Goal: Task Accomplishment & Management: Complete application form

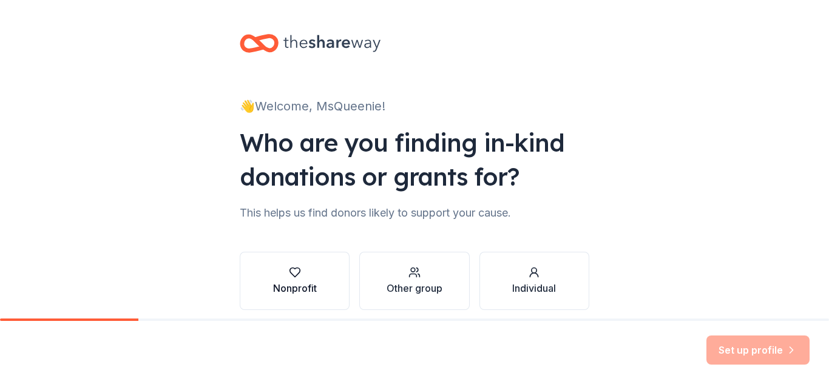
click at [298, 283] on div "Nonprofit" at bounding box center [295, 288] width 44 height 15
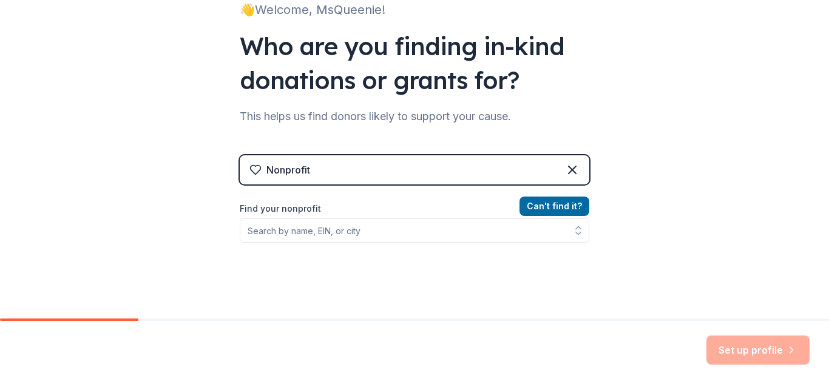
scroll to position [120, 0]
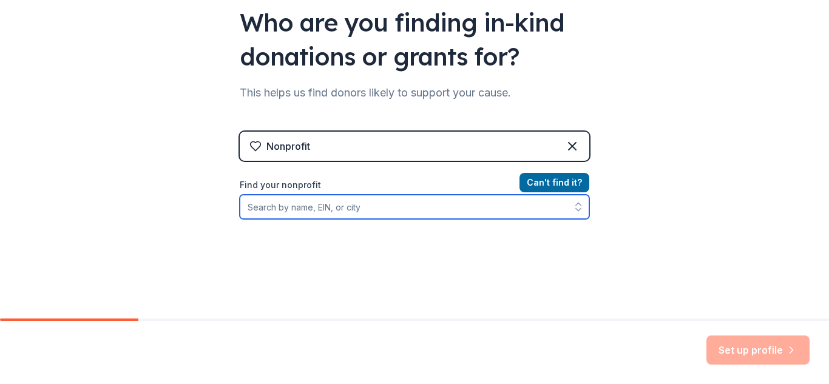
click at [363, 209] on input "Find your nonprofit" at bounding box center [415, 207] width 350 height 24
click at [362, 206] on input "MiyInspirat" at bounding box center [415, 207] width 350 height 24
type input "MiyInspiration"
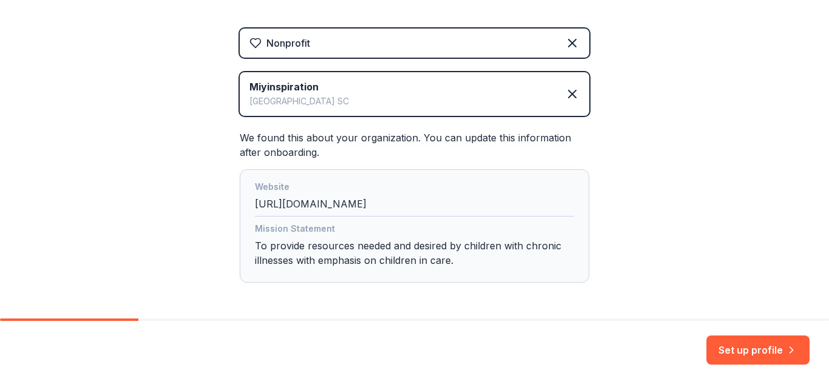
scroll to position [222, 0]
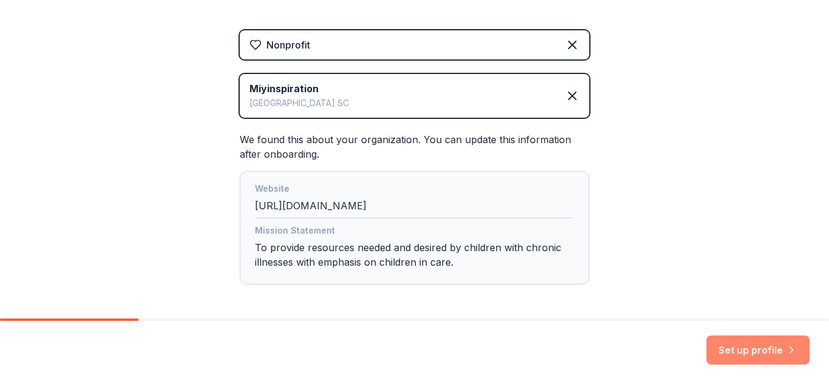
click at [729, 344] on button "Set up profile" at bounding box center [758, 350] width 103 height 29
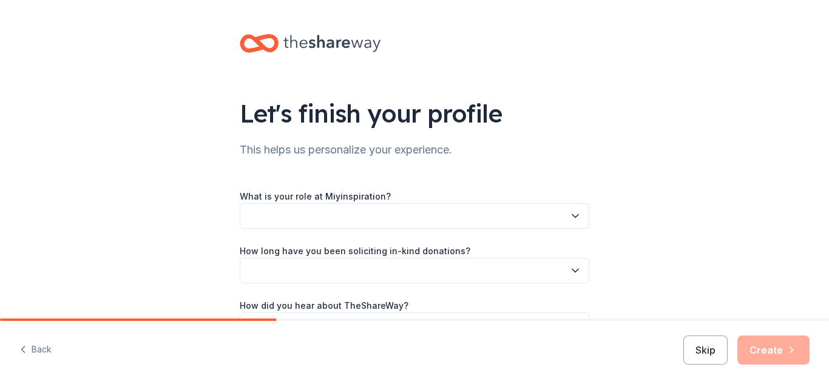
click at [576, 219] on icon "button" at bounding box center [575, 216] width 12 height 12
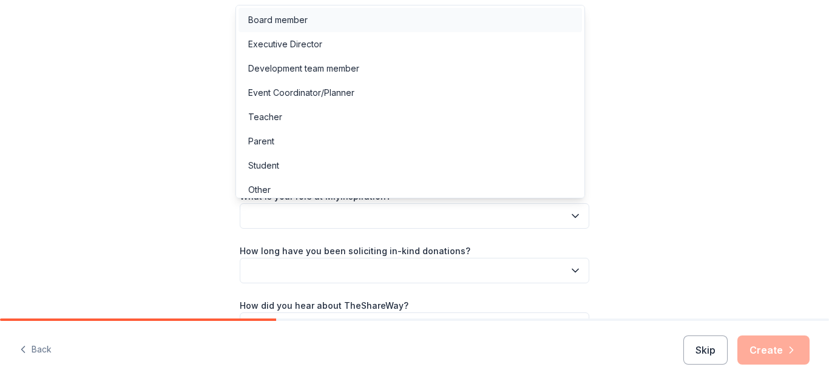
click at [464, 23] on div "Board member" at bounding box center [411, 20] width 344 height 24
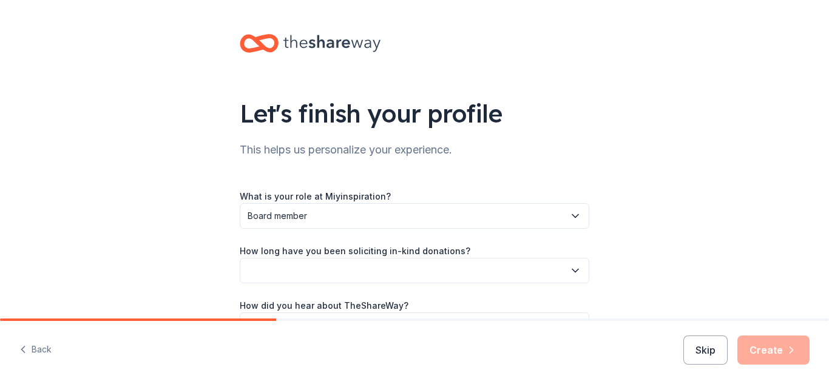
scroll to position [78, 0]
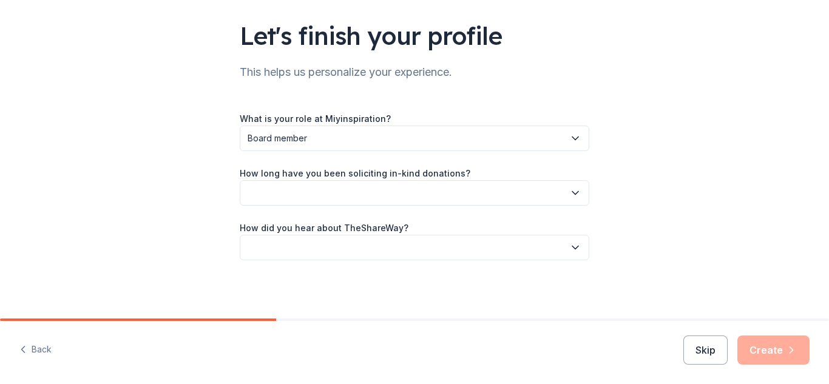
click at [569, 203] on button "button" at bounding box center [415, 192] width 350 height 25
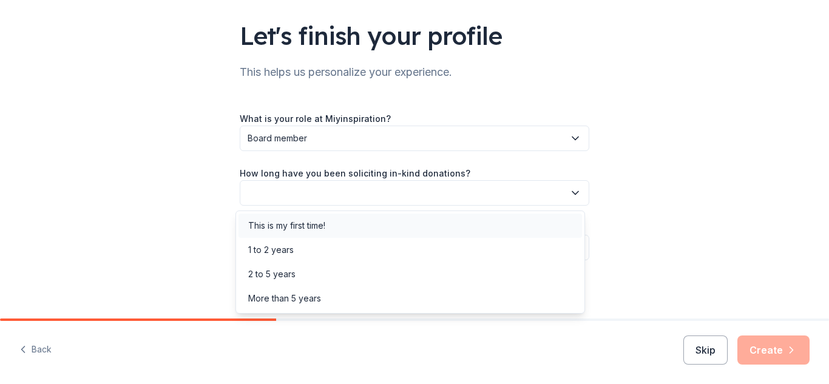
click at [489, 237] on div "This is my first time!" at bounding box center [411, 226] width 344 height 24
click at [563, 194] on button "This is my first time!" at bounding box center [415, 192] width 350 height 25
click at [507, 251] on div "1 to 2 years" at bounding box center [411, 250] width 344 height 24
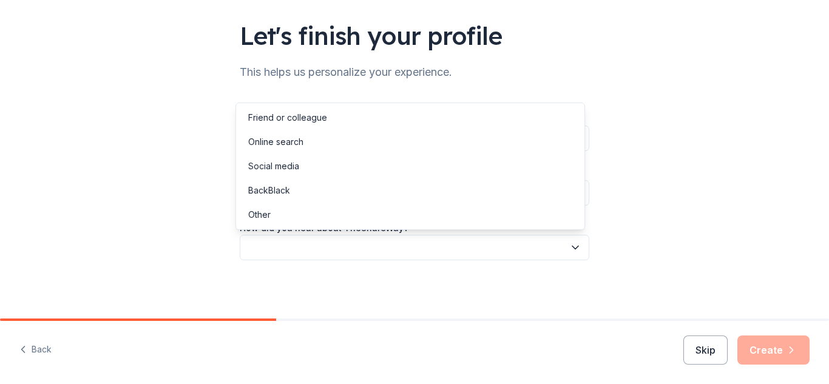
click at [574, 249] on icon "button" at bounding box center [575, 248] width 12 height 12
click at [551, 169] on div "Social media" at bounding box center [411, 166] width 344 height 24
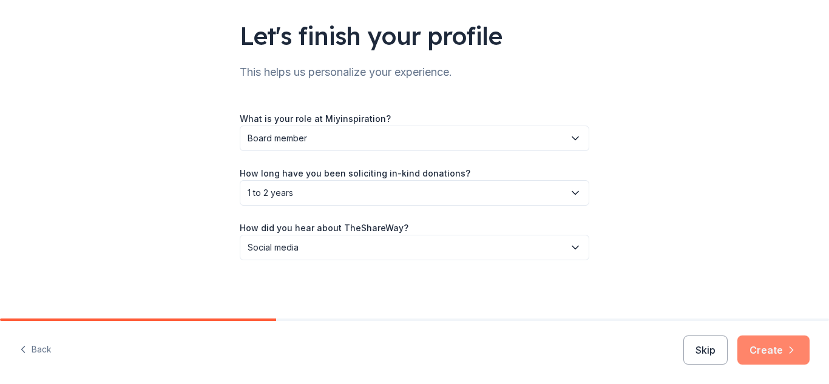
click at [755, 348] on button "Create" at bounding box center [774, 350] width 72 height 29
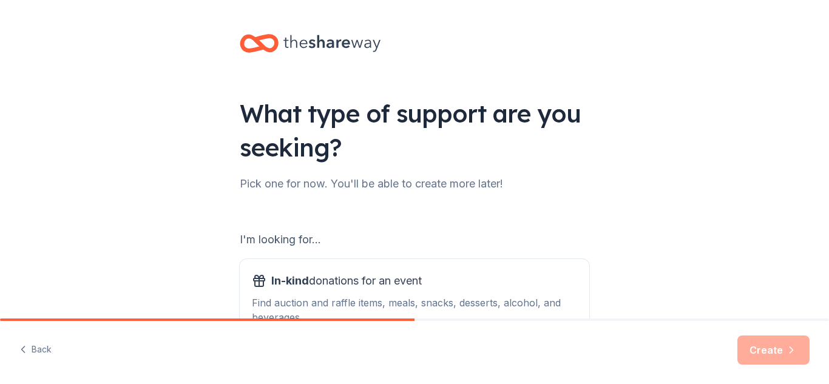
click at [753, 347] on div "Create" at bounding box center [774, 350] width 72 height 29
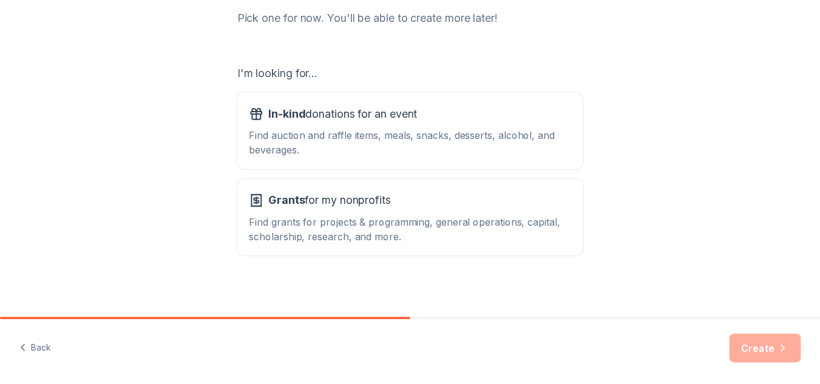
scroll to position [171, 0]
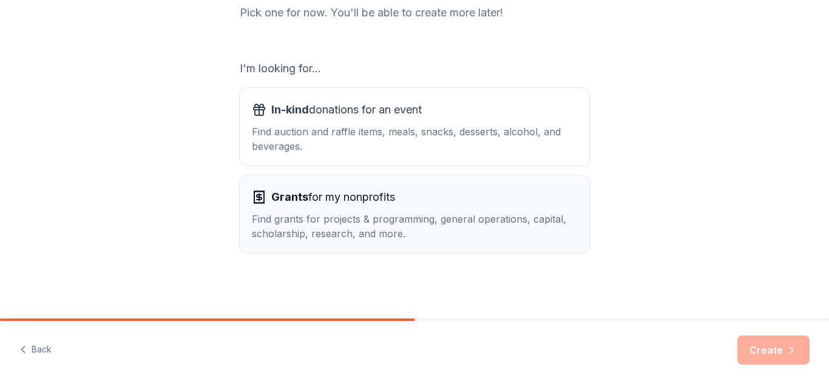
click at [412, 232] on div "Find grants for projects & programming, general operations, capital, scholarshi…" at bounding box center [414, 226] width 325 height 29
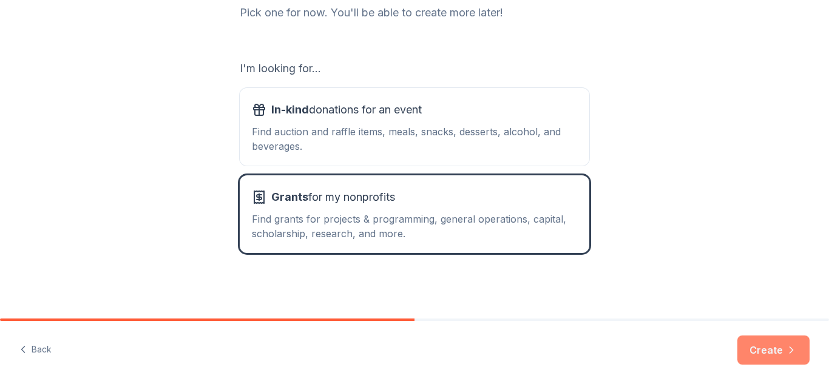
click at [746, 353] on button "Create" at bounding box center [774, 350] width 72 height 29
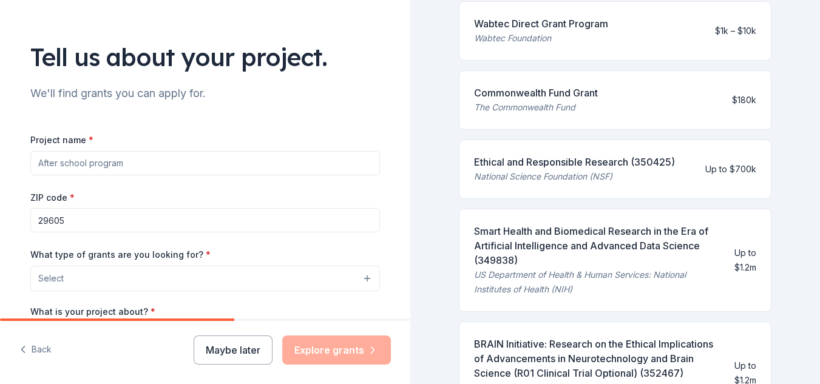
scroll to position [443, 0]
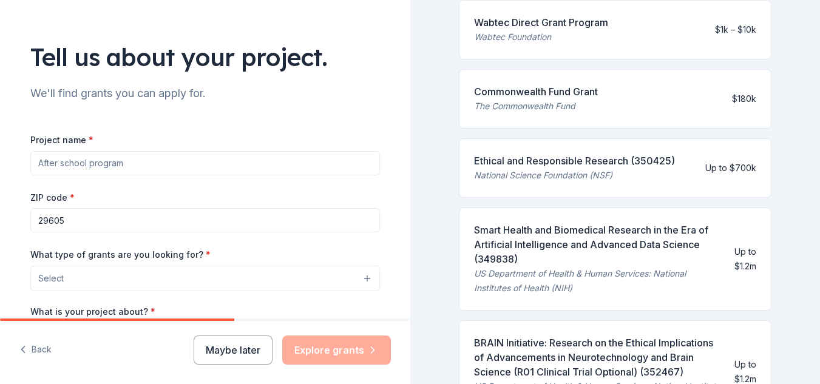
click at [76, 163] on input "Project name *" at bounding box center [205, 163] width 350 height 24
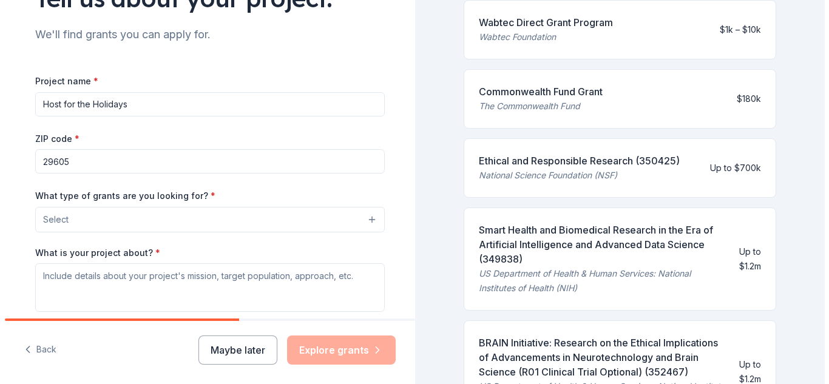
scroll to position [121, 0]
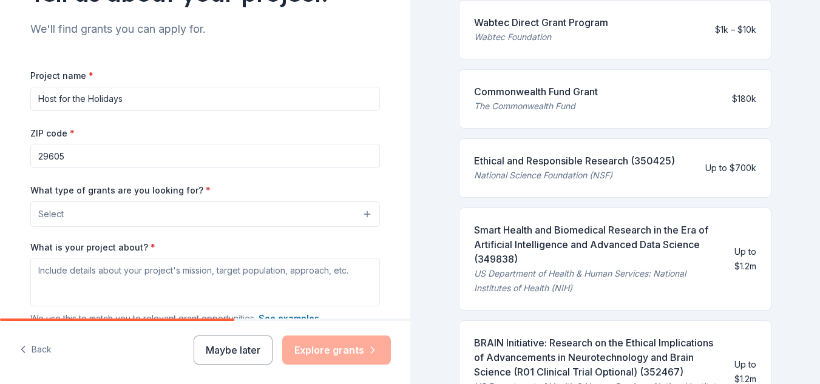
type input "Host for the Holidays"
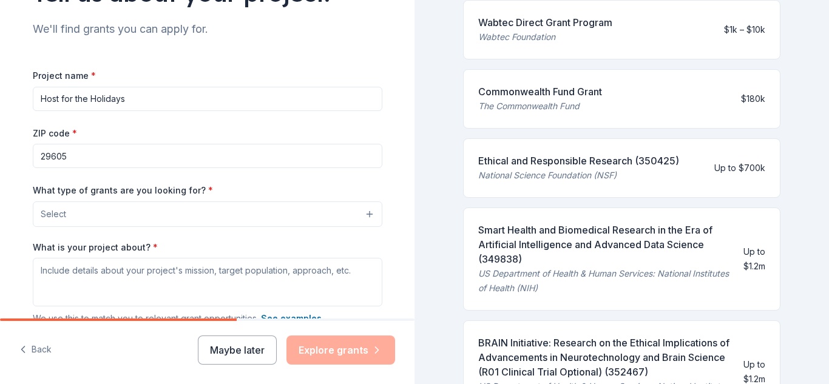
click at [73, 209] on button "Select" at bounding box center [208, 214] width 350 height 25
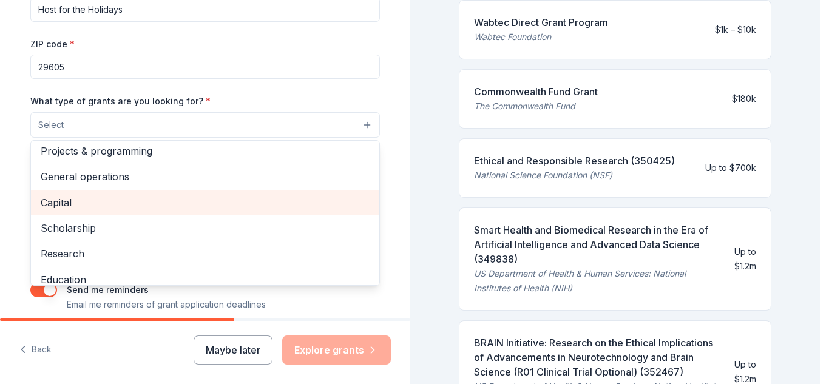
scroll to position [0, 0]
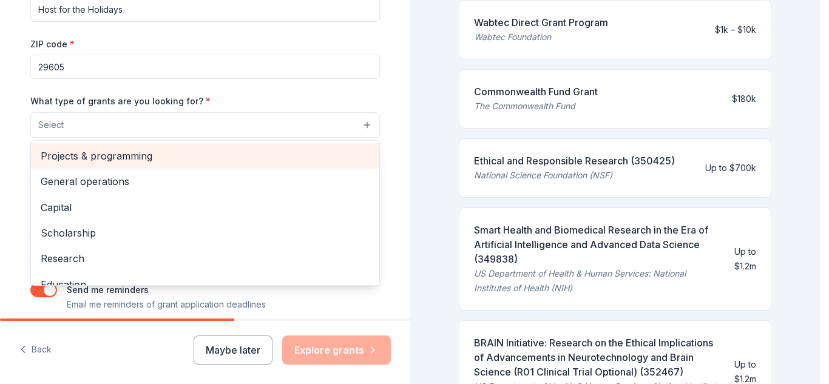
click at [115, 164] on span "Projects & programming" at bounding box center [205, 156] width 329 height 16
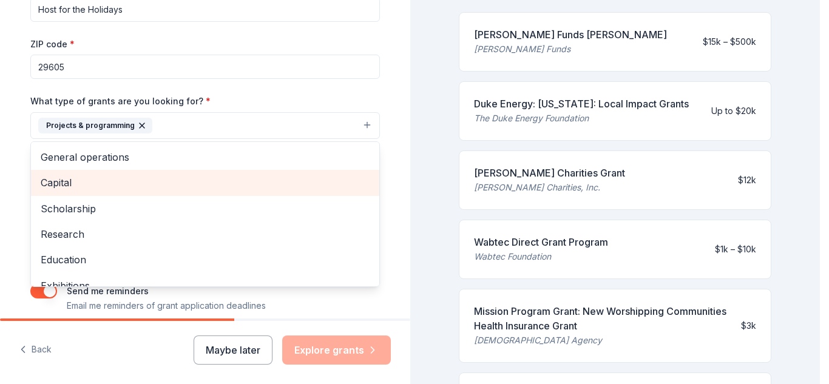
scroll to position [443, 0]
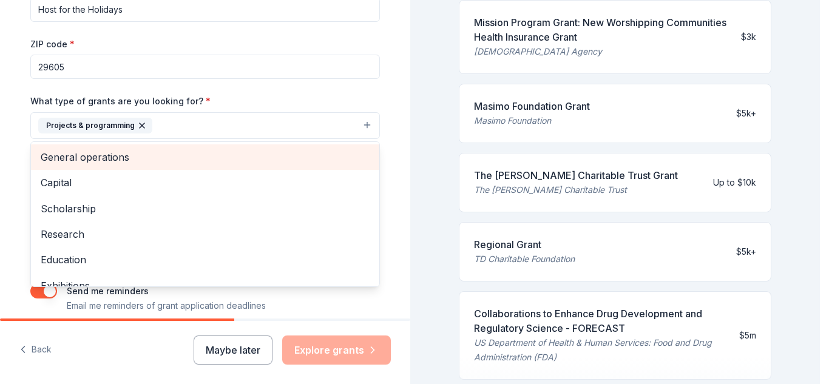
click at [99, 162] on span "General operations" at bounding box center [205, 157] width 329 height 16
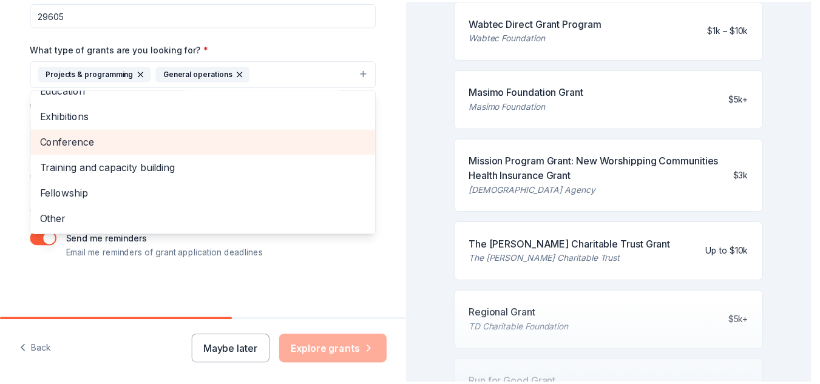
scroll to position [263, 0]
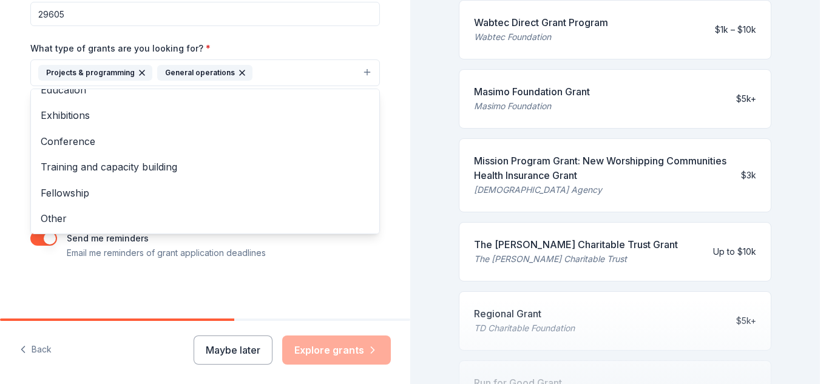
click at [19, 260] on div "Tell us about your project. We'll find grants you can apply for. Project name *…" at bounding box center [205, 28] width 389 height 582
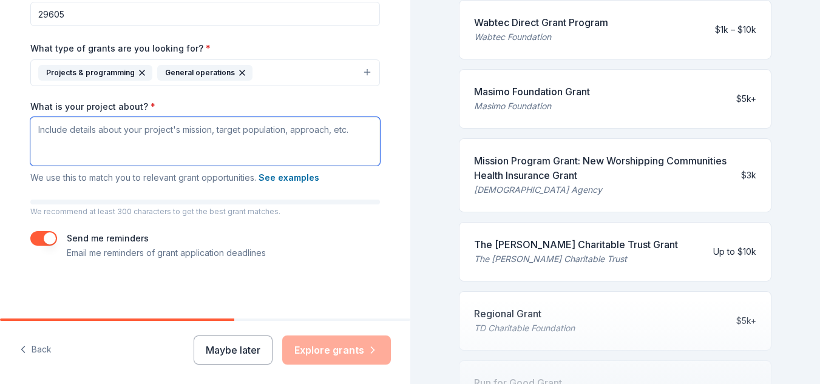
click at [105, 133] on textarea "What is your project about? *" at bounding box center [205, 141] width 350 height 49
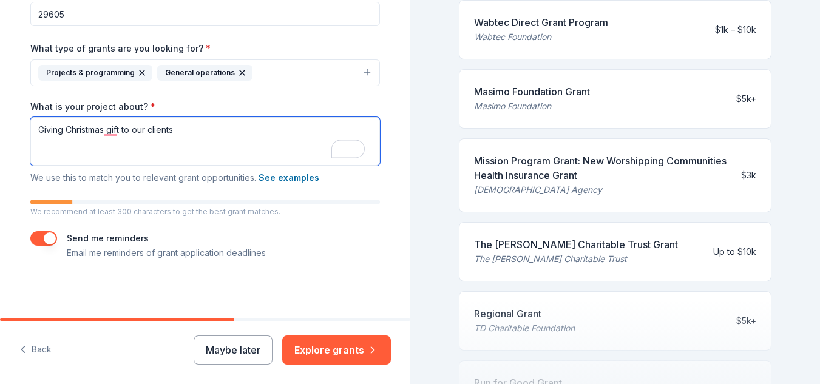
type textarea "Giving Christmas gift to our clients"
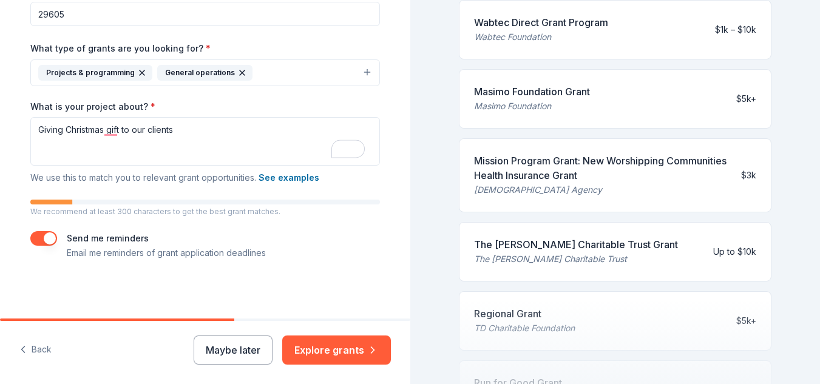
click at [0, 259] on div "Tell us about your project. We'll find grants you can apply for. Project name *…" at bounding box center [205, 28] width 410 height 582
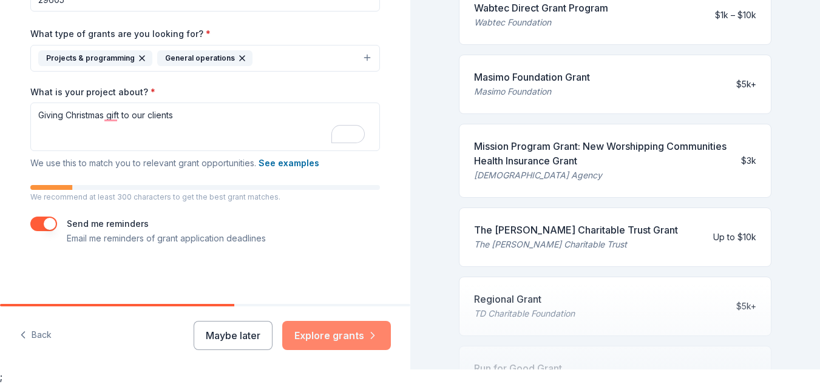
click at [322, 330] on button "Explore grants" at bounding box center [336, 335] width 109 height 29
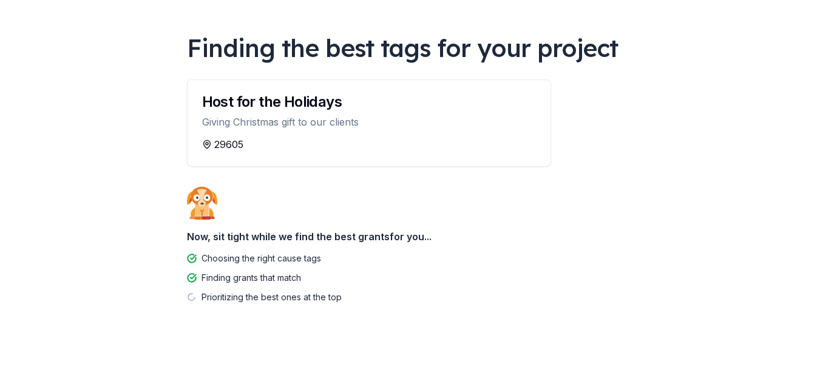
scroll to position [71, 0]
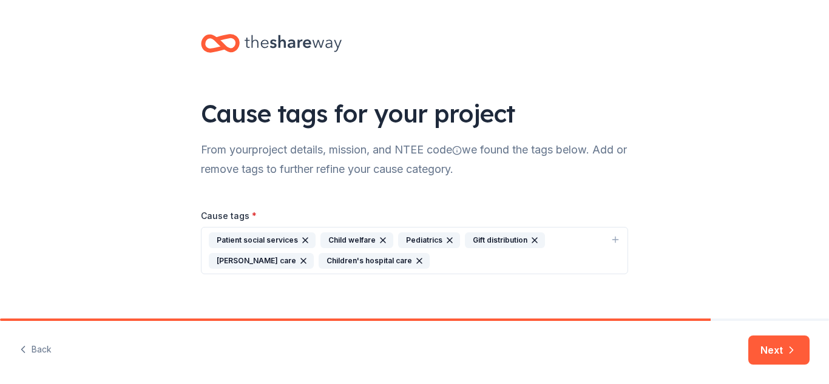
scroll to position [14, 0]
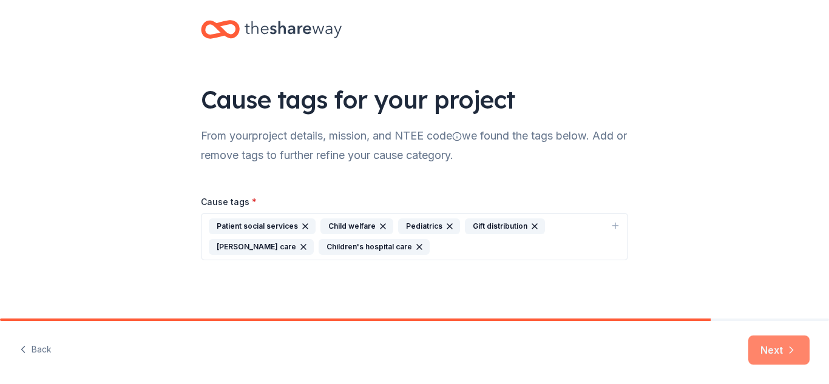
click at [772, 346] on button "Next" at bounding box center [779, 350] width 61 height 29
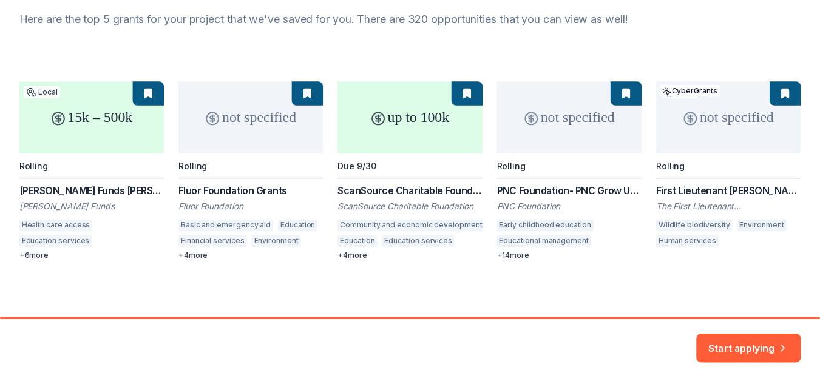
scroll to position [134, 0]
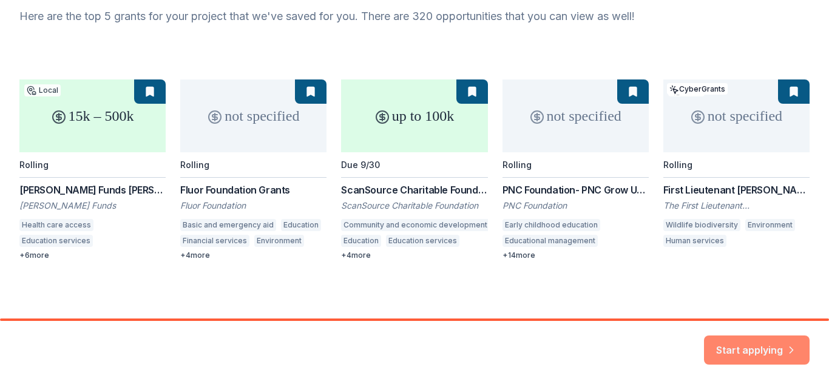
click at [763, 344] on button "Start applying" at bounding box center [757, 342] width 106 height 29
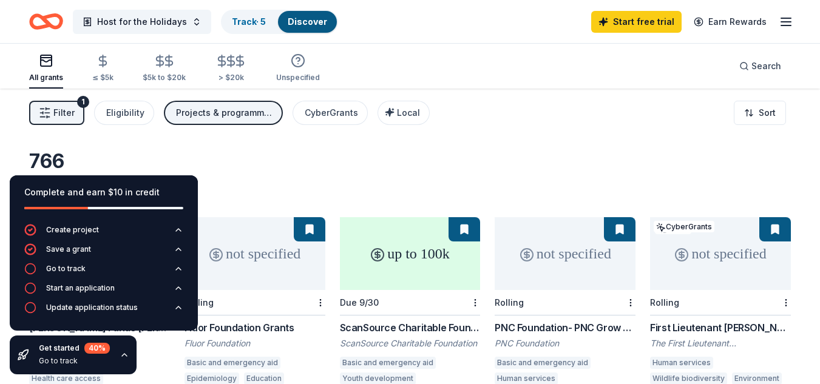
click at [204, 163] on div "766 results in Greenville, SC" at bounding box center [410, 175] width 762 height 53
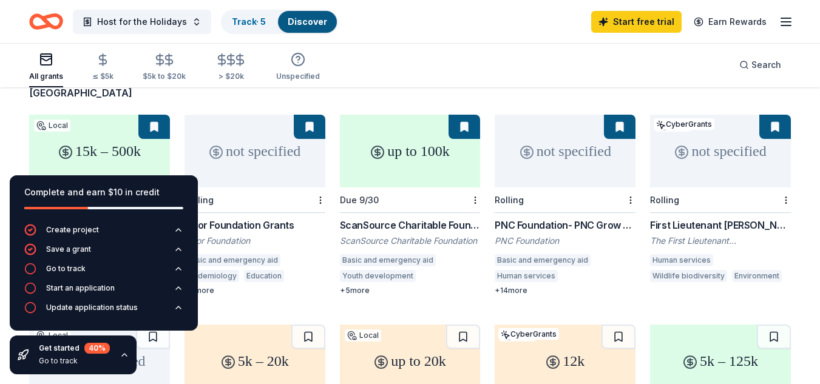
scroll to position [101, 0]
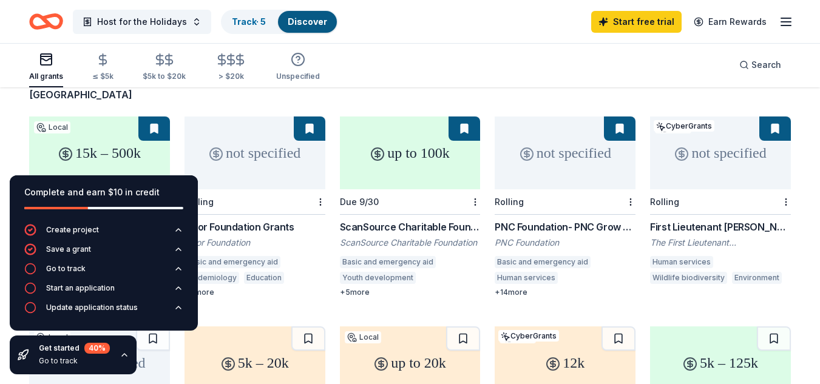
click at [131, 141] on div "15k – 500k" at bounding box center [99, 153] width 141 height 73
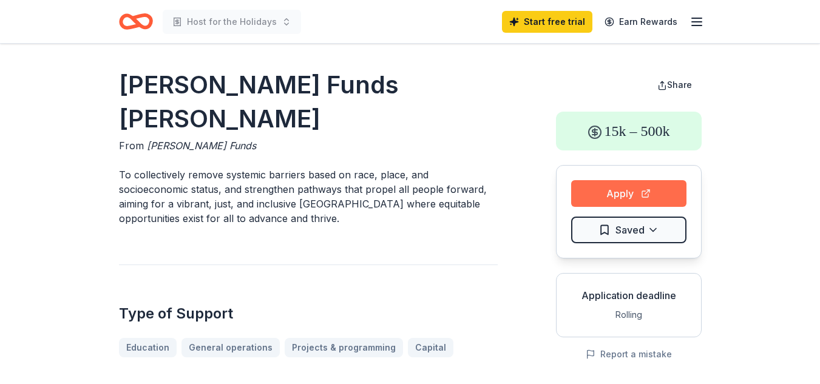
click at [602, 202] on button "Apply" at bounding box center [628, 193] width 115 height 27
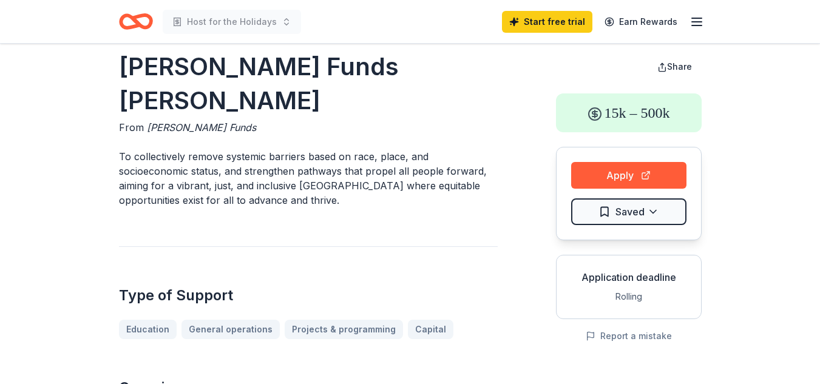
scroll to position [19, 0]
